Goal: Task Accomplishment & Management: Manage account settings

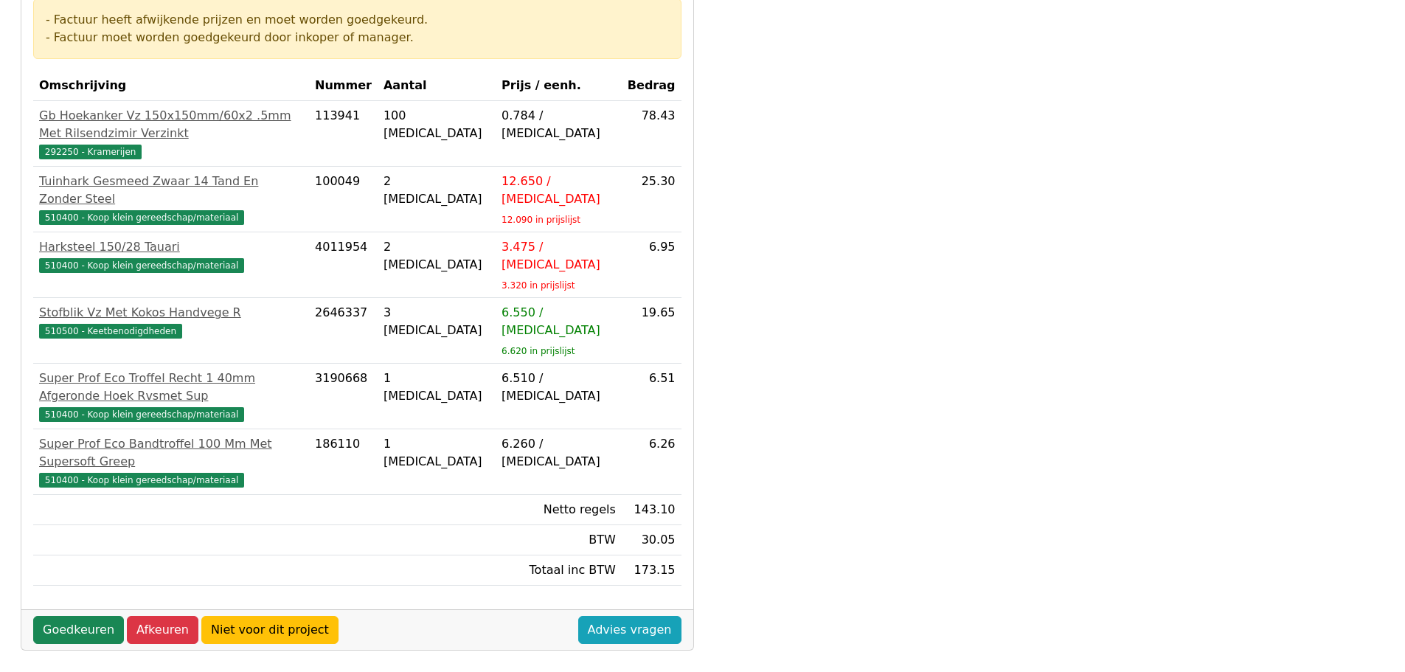
scroll to position [295, 0]
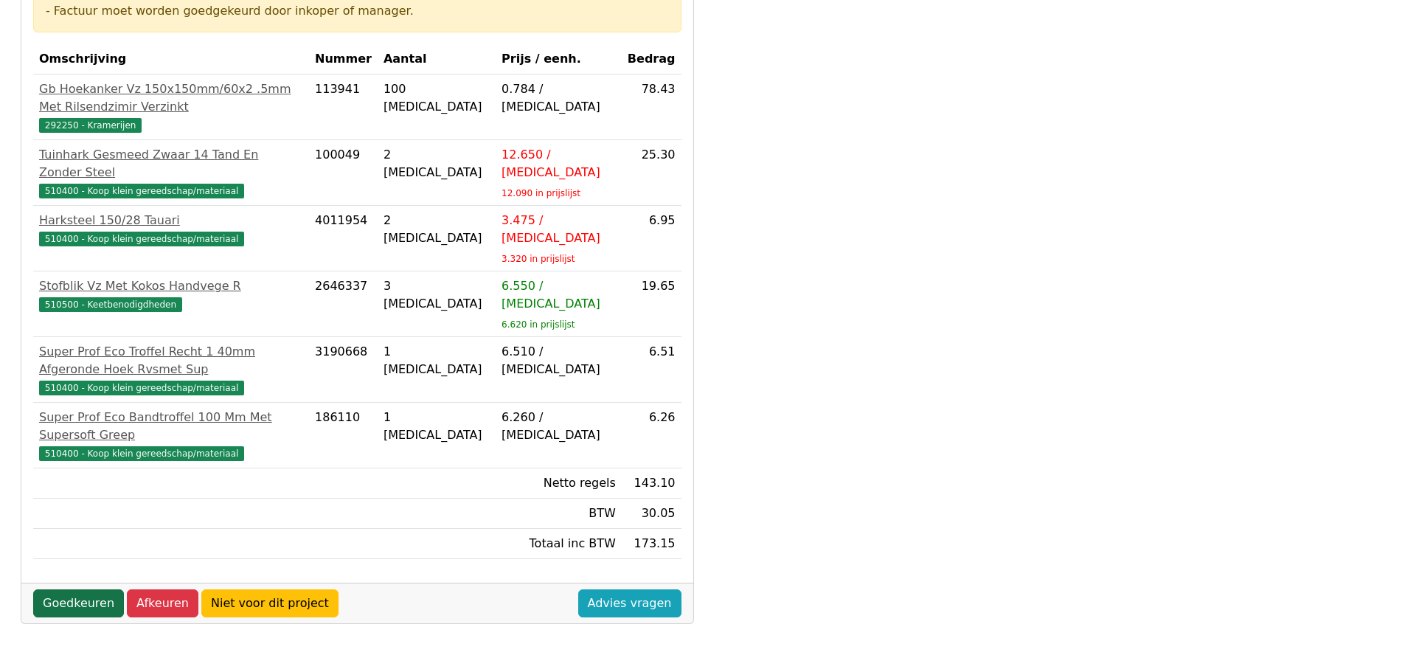
drag, startPoint x: 84, startPoint y: 490, endPoint x: 96, endPoint y: 490, distance: 11.8
click at [84, 589] on link "Goedkeuren" at bounding box center [78, 603] width 91 height 28
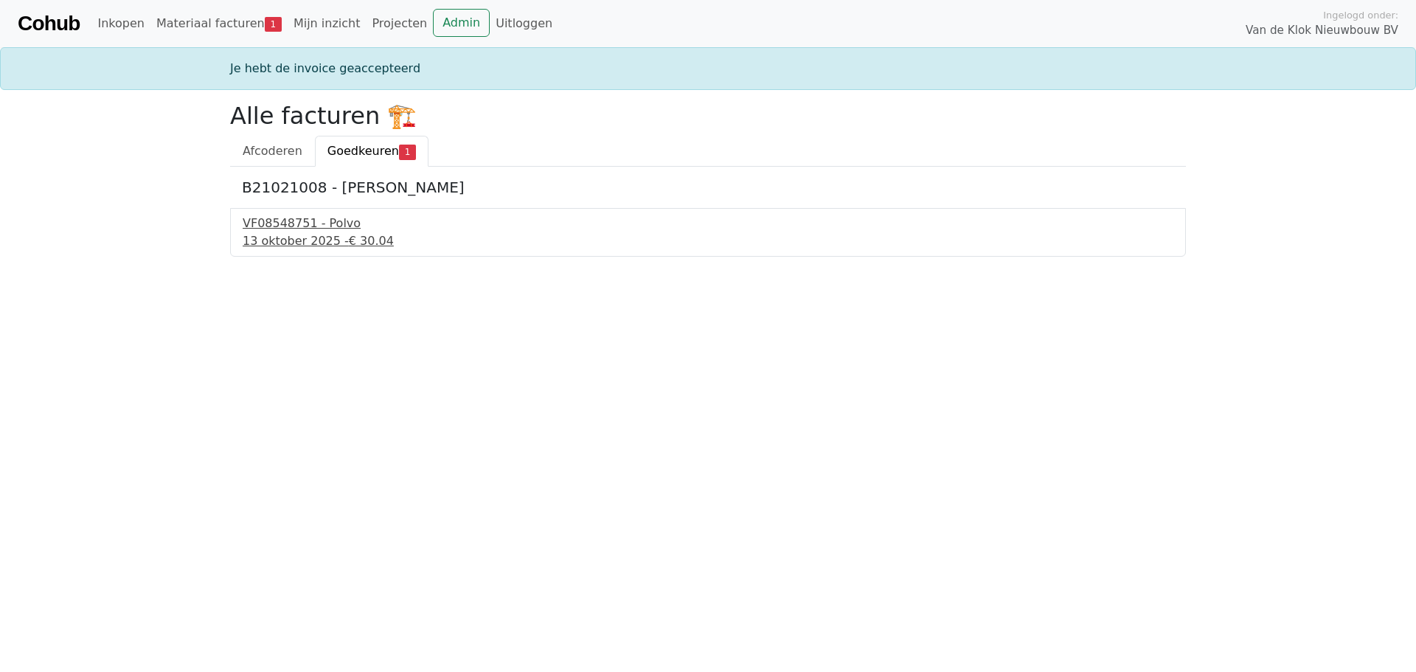
click at [305, 234] on div "[DATE] - € 30.04" at bounding box center [708, 241] width 931 height 18
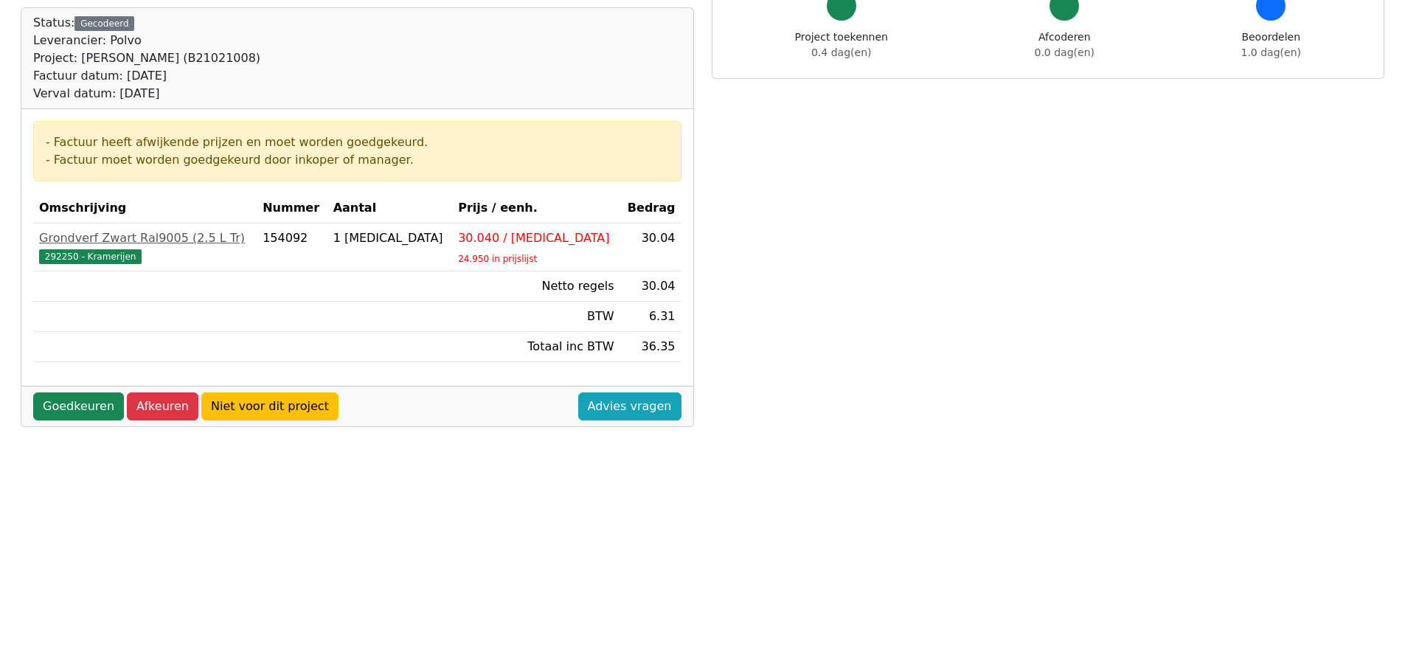
scroll to position [147, 0]
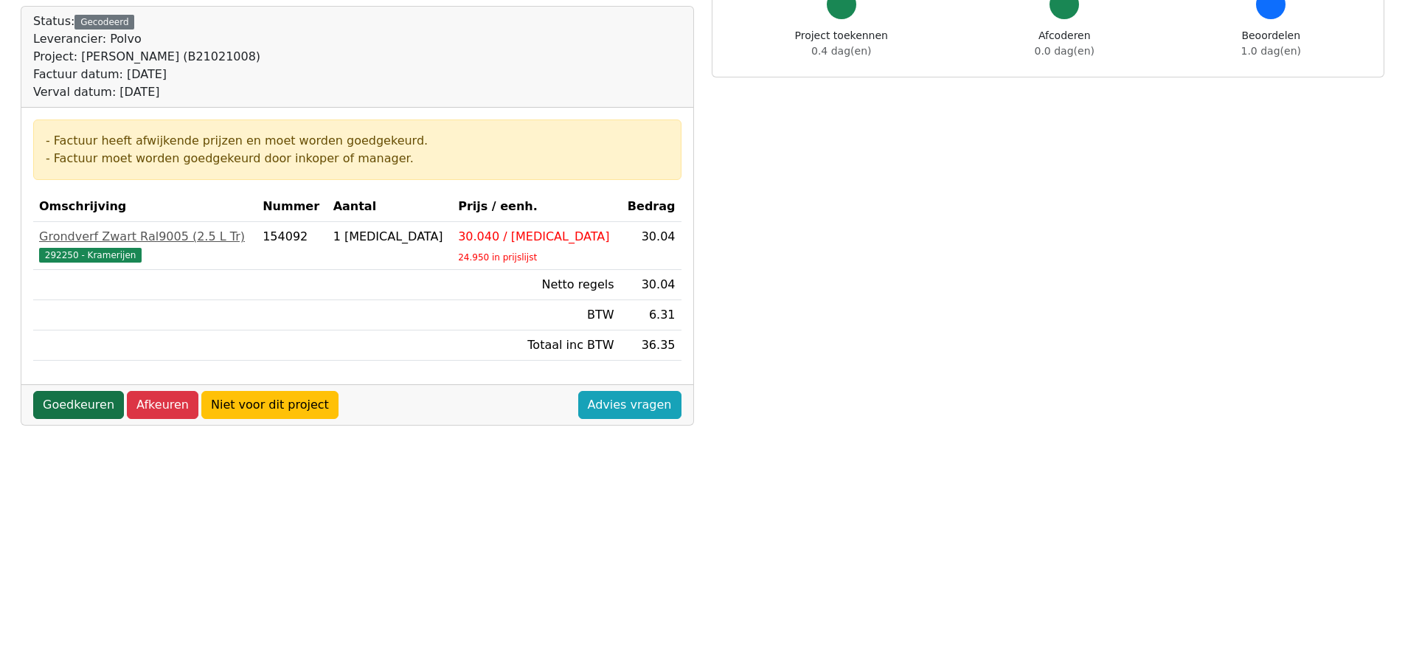
click at [85, 407] on link "Goedkeuren" at bounding box center [78, 405] width 91 height 28
